Goal: Transaction & Acquisition: Book appointment/travel/reservation

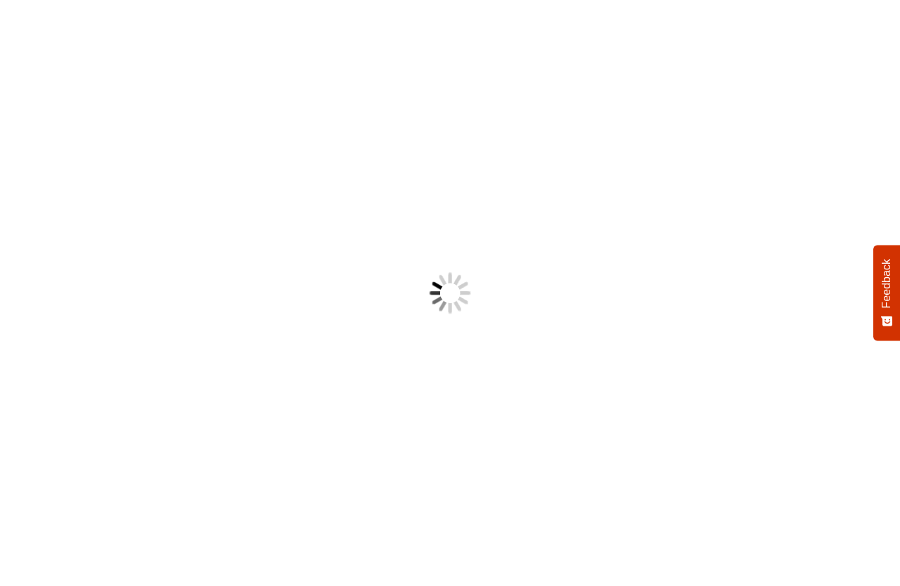
click at [851, 39] on body "Something went wrong! Try reload Feedback How would you rate your experience? H…" at bounding box center [450, 293] width 900 height 586
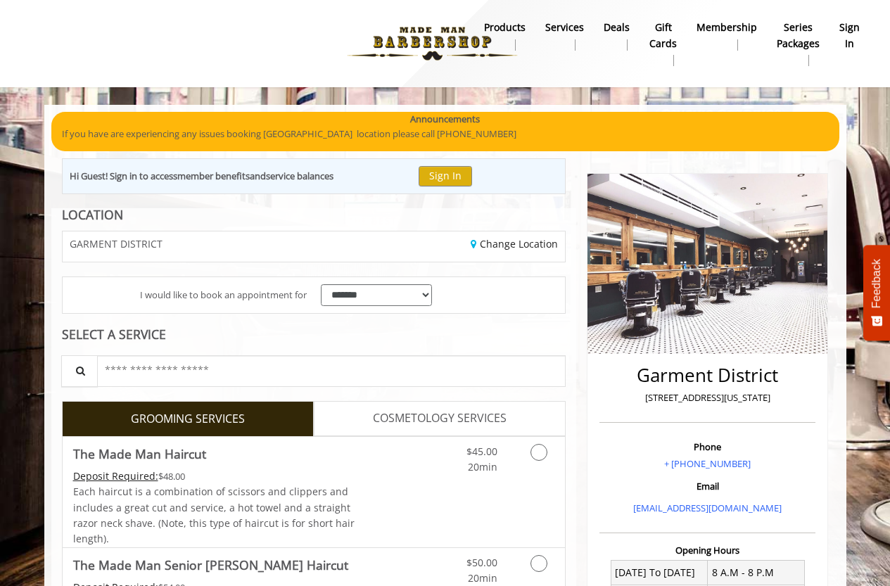
click at [851, 39] on b "sign in" at bounding box center [849, 36] width 20 height 32
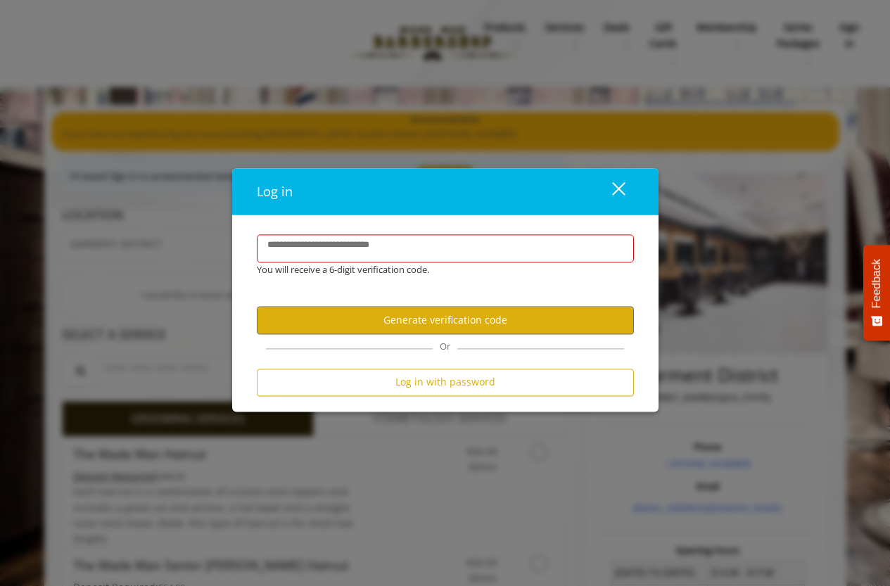
drag, startPoint x: 617, startPoint y: 194, endPoint x: 578, endPoint y: 207, distance: 41.4
click at [617, 193] on div "close" at bounding box center [610, 191] width 28 height 21
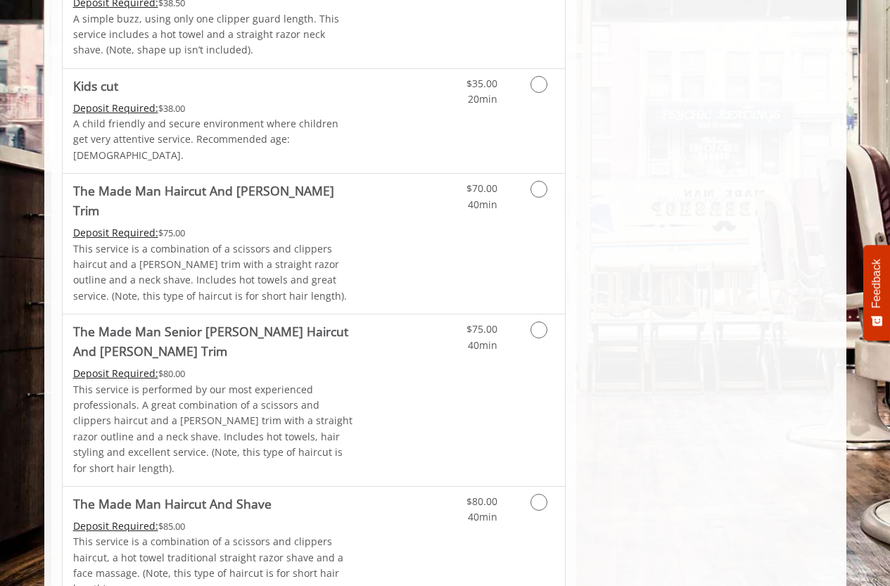
scroll to position [1164, 0]
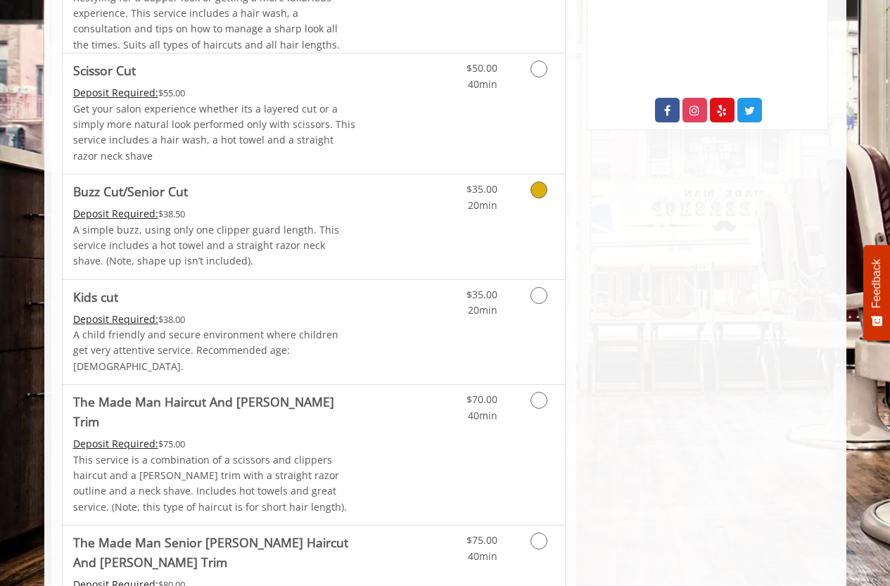
click at [279, 237] on p "A simple buzz, using only one clipper guard length. This service includes a hot…" at bounding box center [214, 245] width 283 height 47
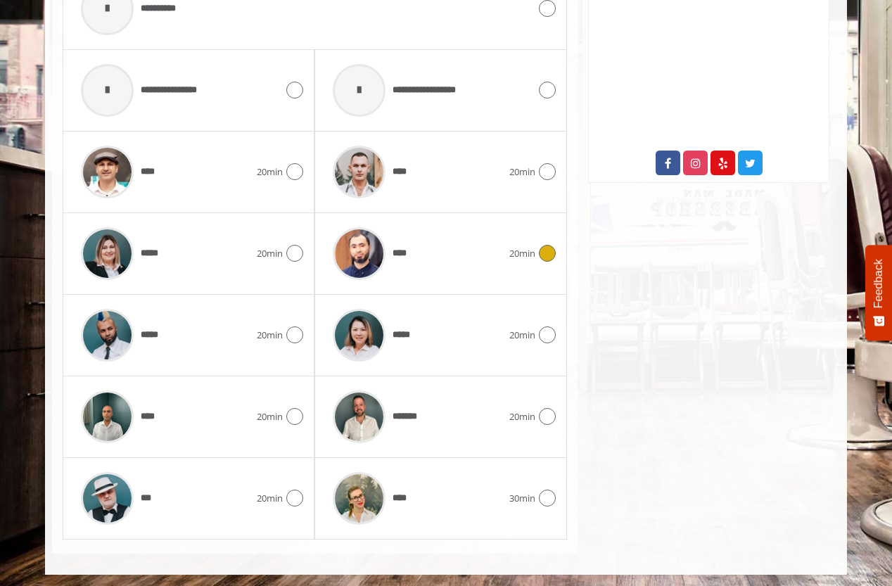
scroll to position [692, 0]
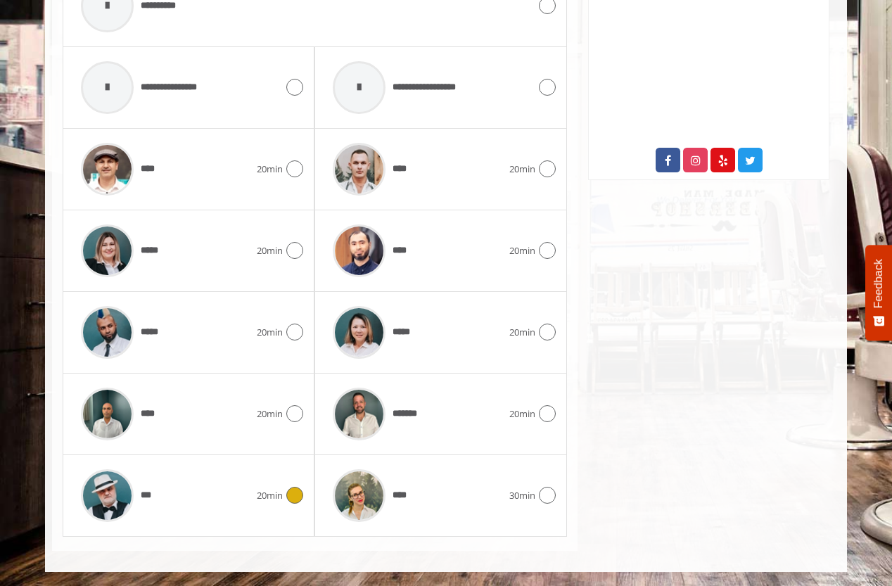
click at [253, 504] on div "***" at bounding box center [165, 495] width 183 height 67
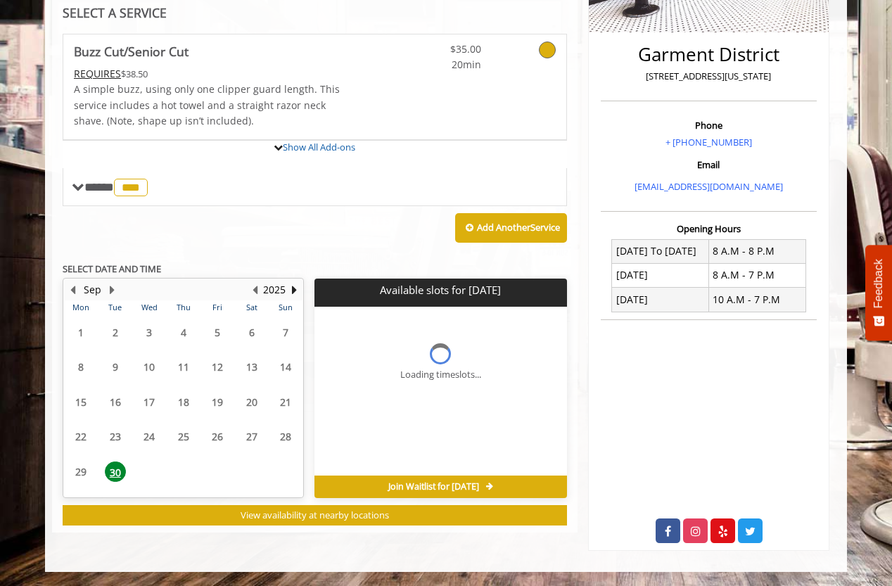
scroll to position [433, 0]
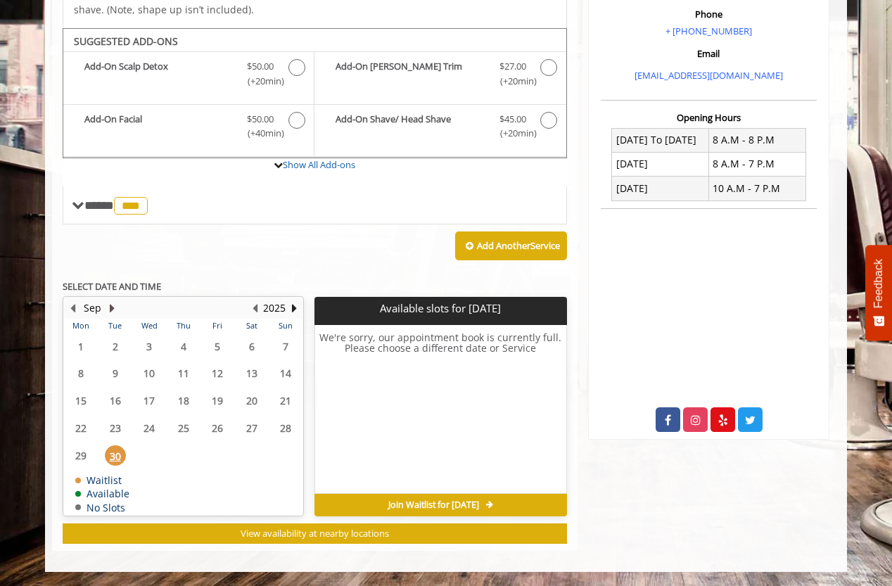
click at [113, 310] on button "Next Month" at bounding box center [111, 307] width 11 height 15
click at [186, 350] on span "2" at bounding box center [183, 346] width 21 height 20
click at [155, 346] on span "1" at bounding box center [149, 346] width 21 height 20
click at [225, 350] on span "3" at bounding box center [217, 346] width 21 height 20
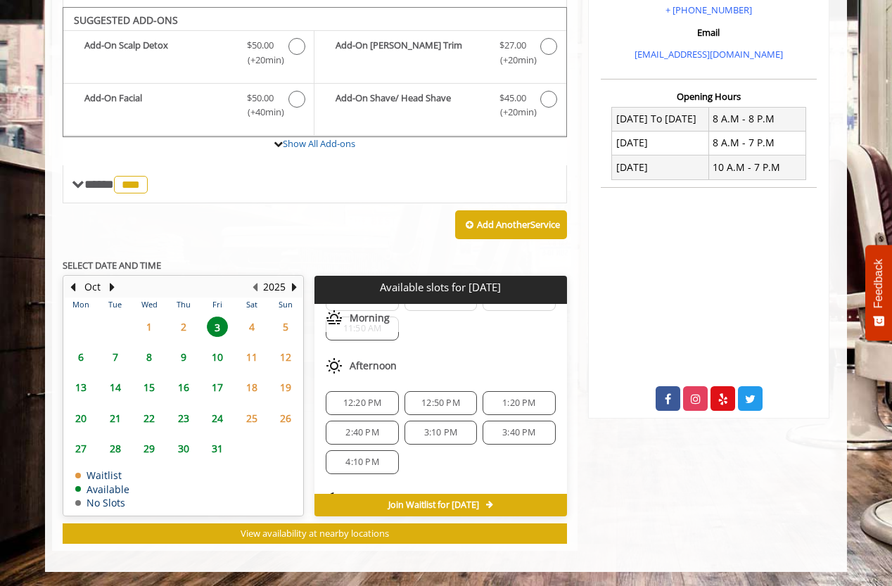
scroll to position [0, 0]
